Goal: Browse casually: Explore the website without a specific task or goal

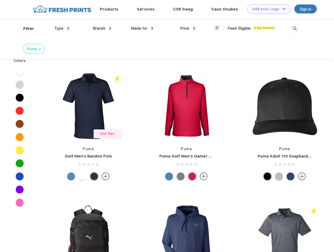
click at [267, 9] on link "Add your Logo Design Tool" at bounding box center [268, 8] width 43 height 9
click at [0, 0] on div "Design Tool" at bounding box center [0, 0] width 0 height 0
click at [281, 9] on link "Add your Logo Design Tool" at bounding box center [268, 8] width 43 height 9
click at [25, 29] on div "Filter" at bounding box center [28, 29] width 11 height 6
click at [62, 28] on span "Type" at bounding box center [58, 28] width 9 height 5
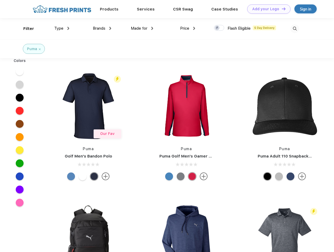
click at [102, 28] on span "Brands" at bounding box center [99, 28] width 13 height 5
click at [142, 28] on span "Made for" at bounding box center [139, 28] width 17 height 5
click at [188, 28] on span "Price" at bounding box center [184, 28] width 9 height 5
click at [219, 28] on div at bounding box center [219, 28] width 10 height 6
click at [217, 28] on input "checkbox" at bounding box center [215, 26] width 3 height 3
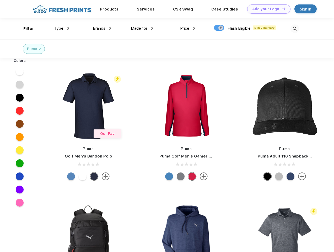
checkbox input "true"
